Goal: Navigation & Orientation: Understand site structure

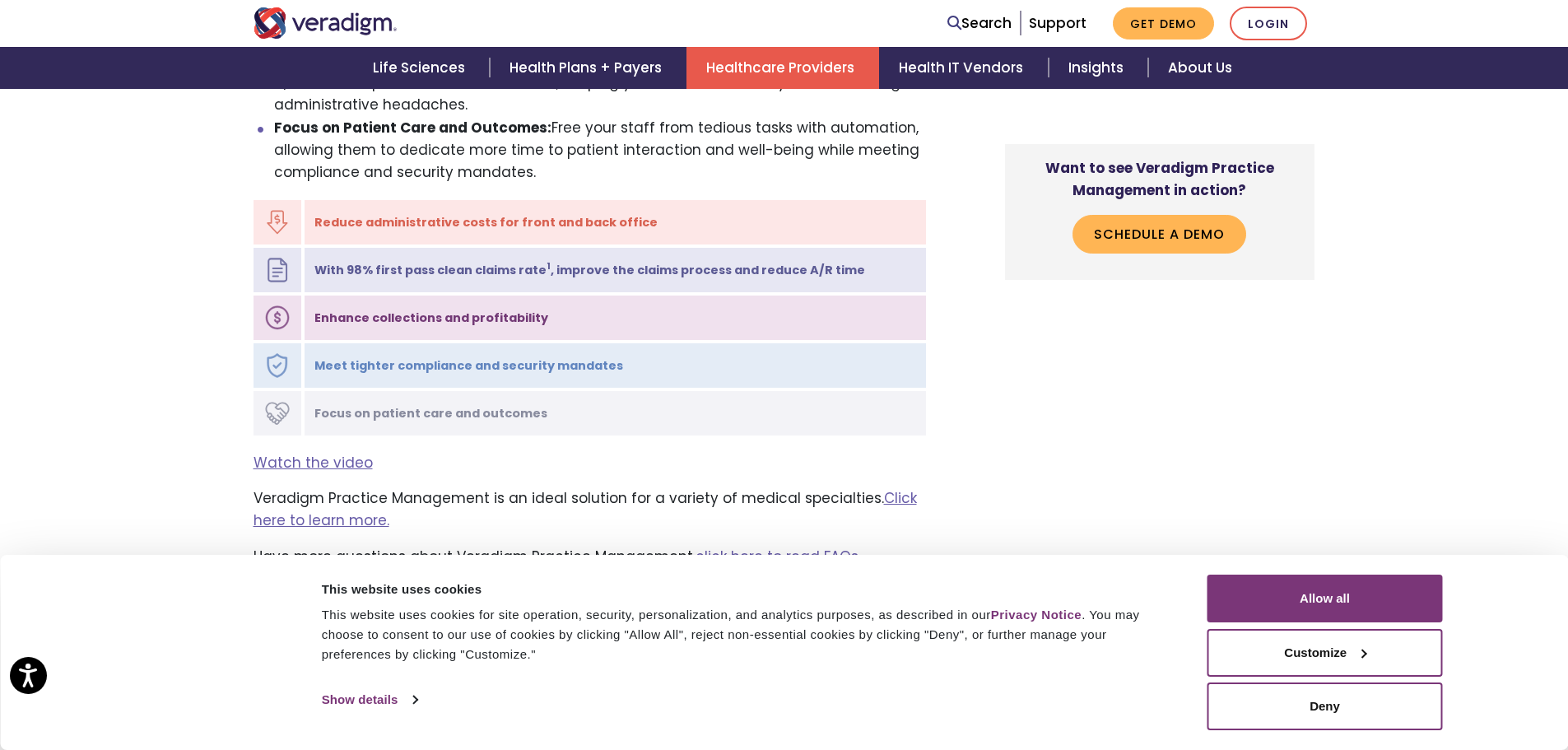
scroll to position [1841, 0]
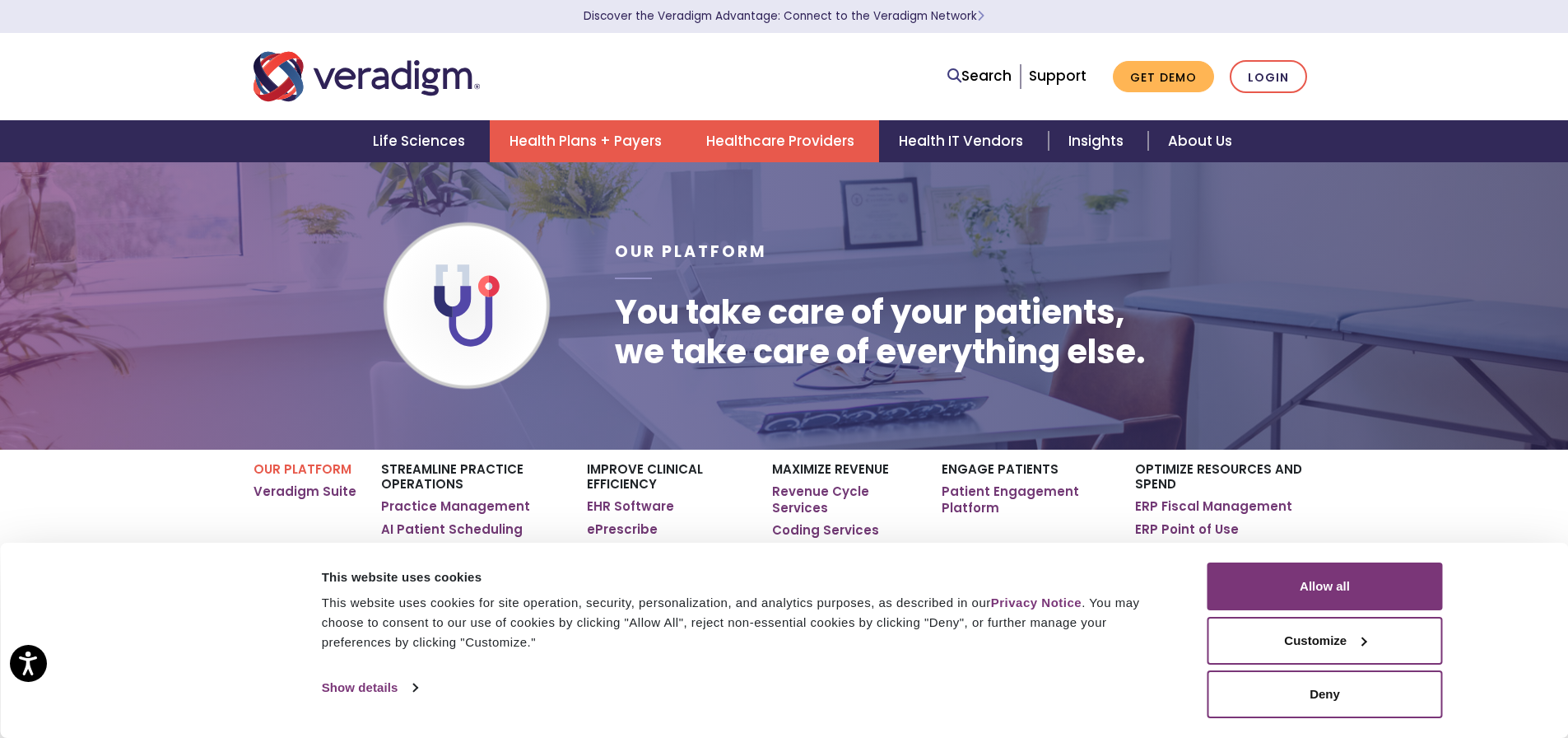
click at [591, 145] on link "Health Plans + Payers" at bounding box center [588, 141] width 197 height 42
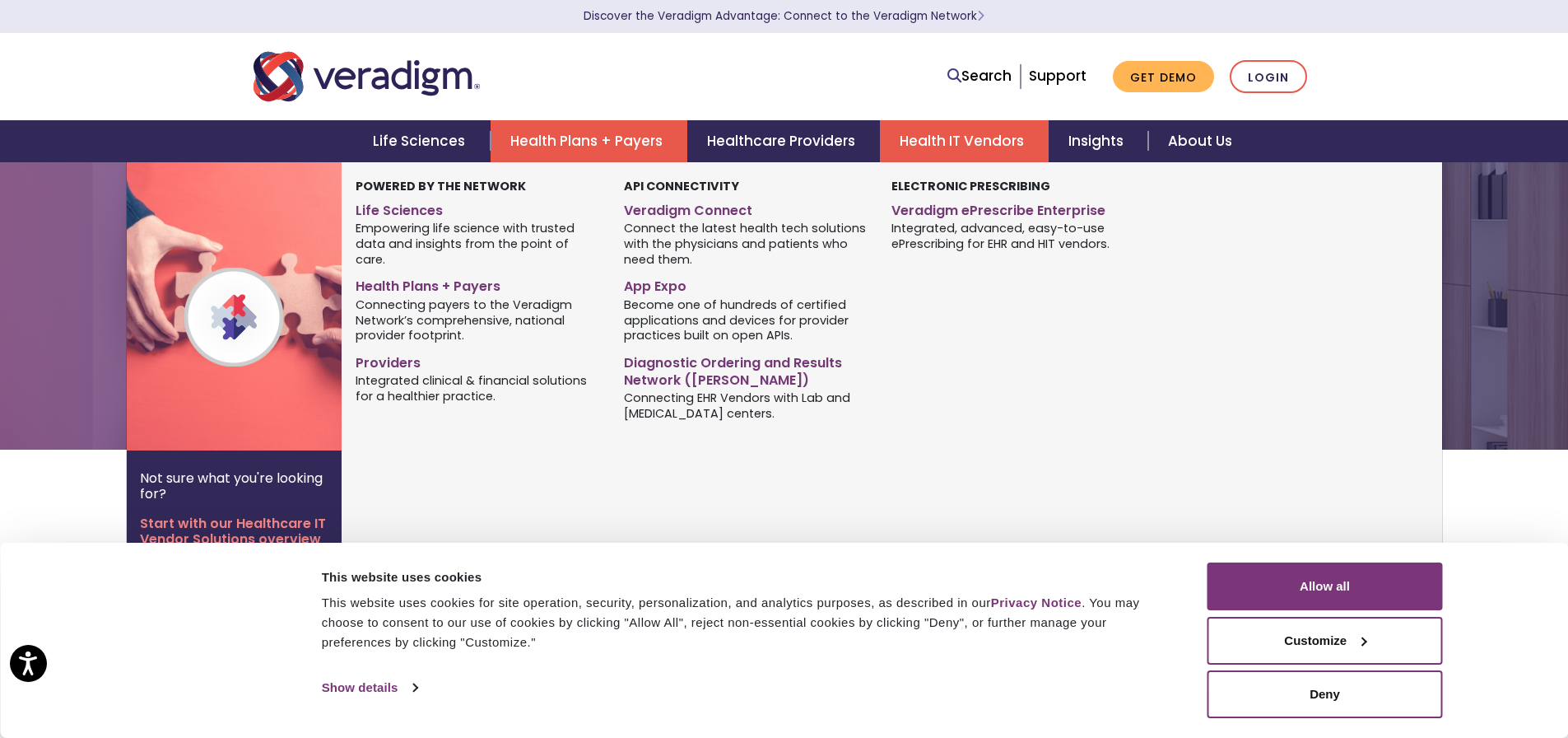
click at [942, 144] on link "Health IT Vendors" at bounding box center [964, 141] width 169 height 42
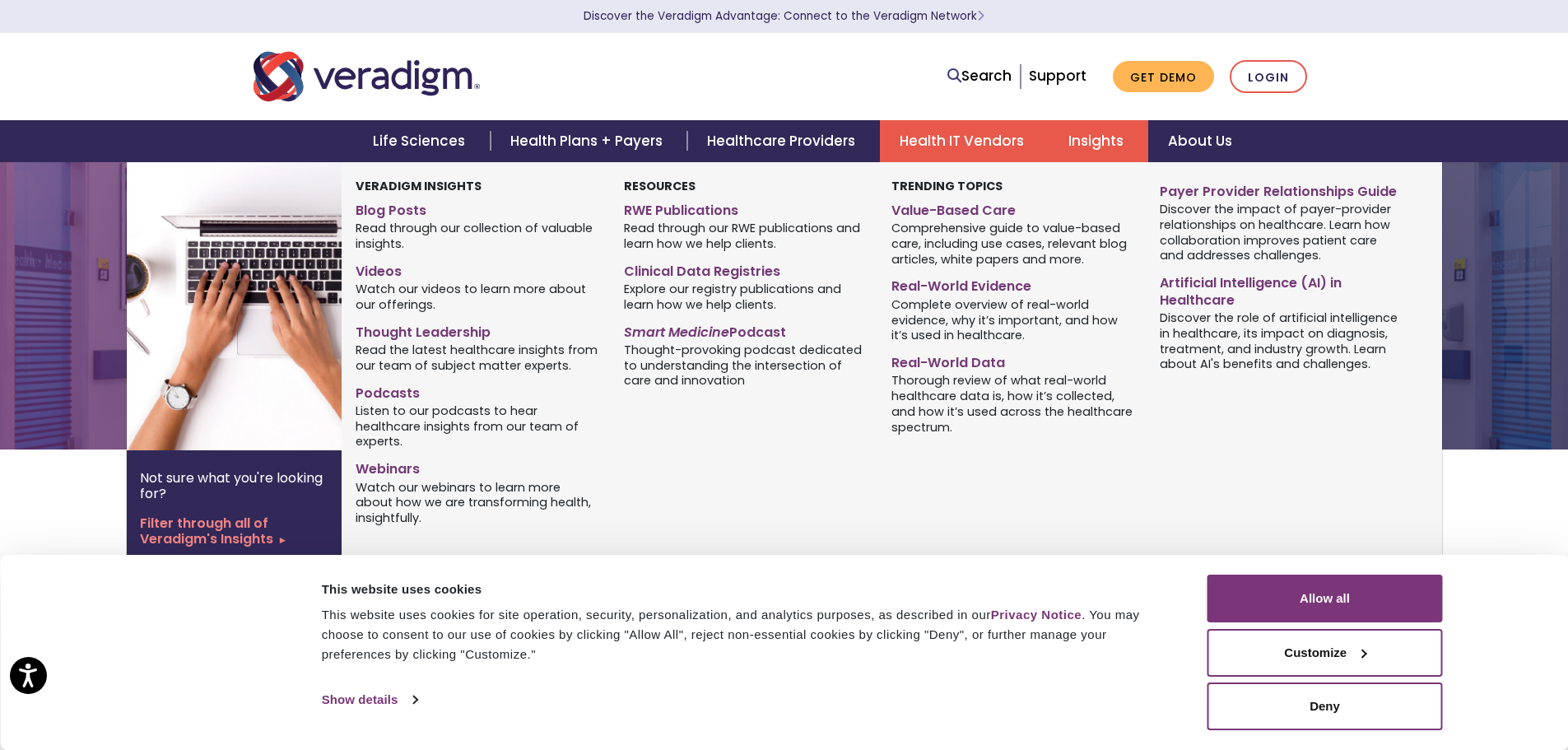
click at [1090, 138] on link "Insights" at bounding box center [1098, 141] width 99 height 42
